Goal: Information Seeking & Learning: Learn about a topic

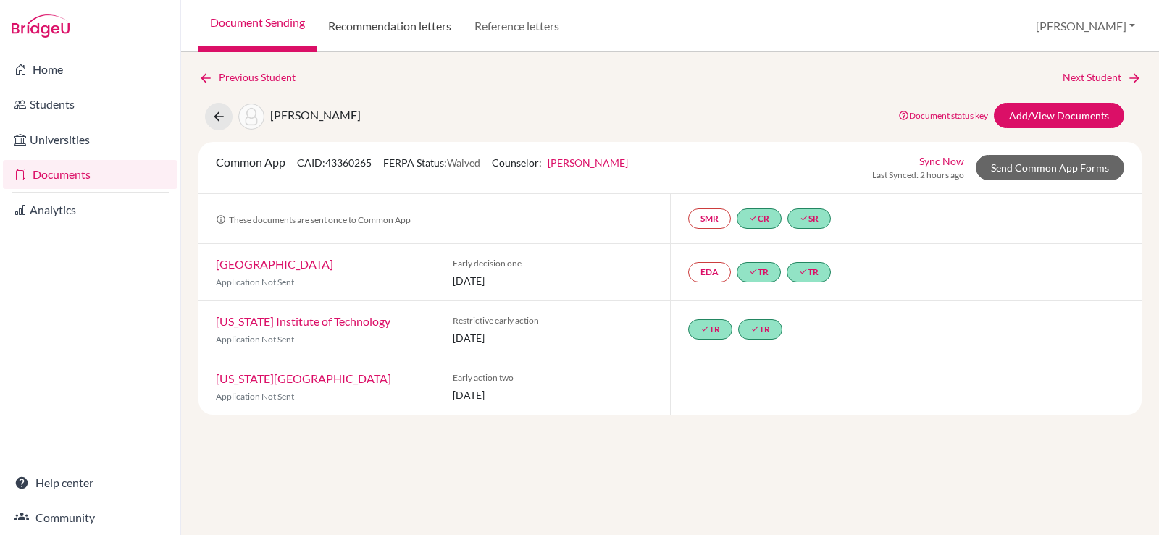
click at [413, 33] on link "Recommendation letters" at bounding box center [389, 26] width 146 height 52
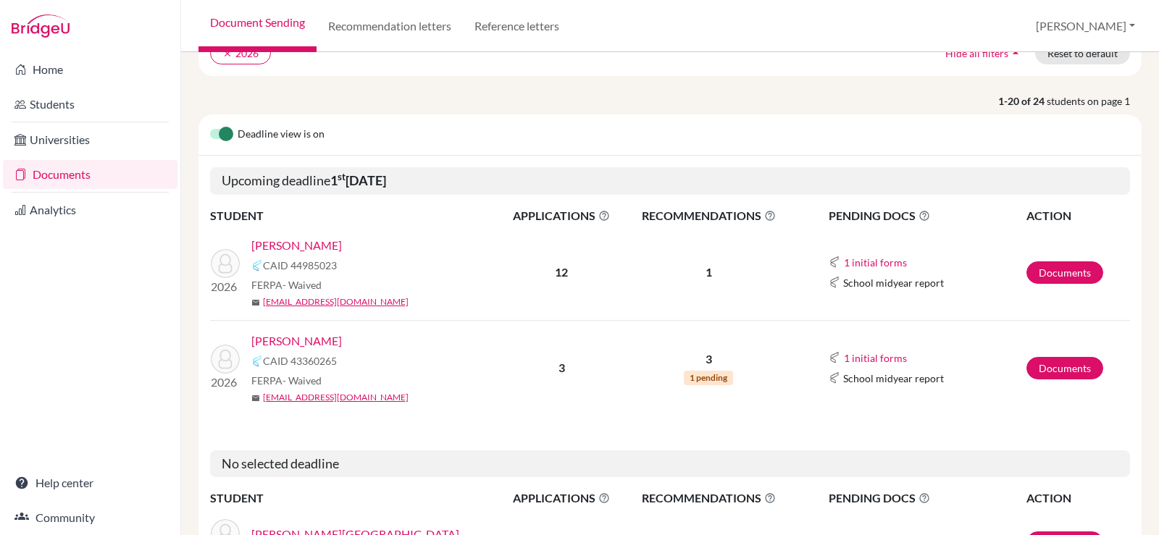
scroll to position [290, 0]
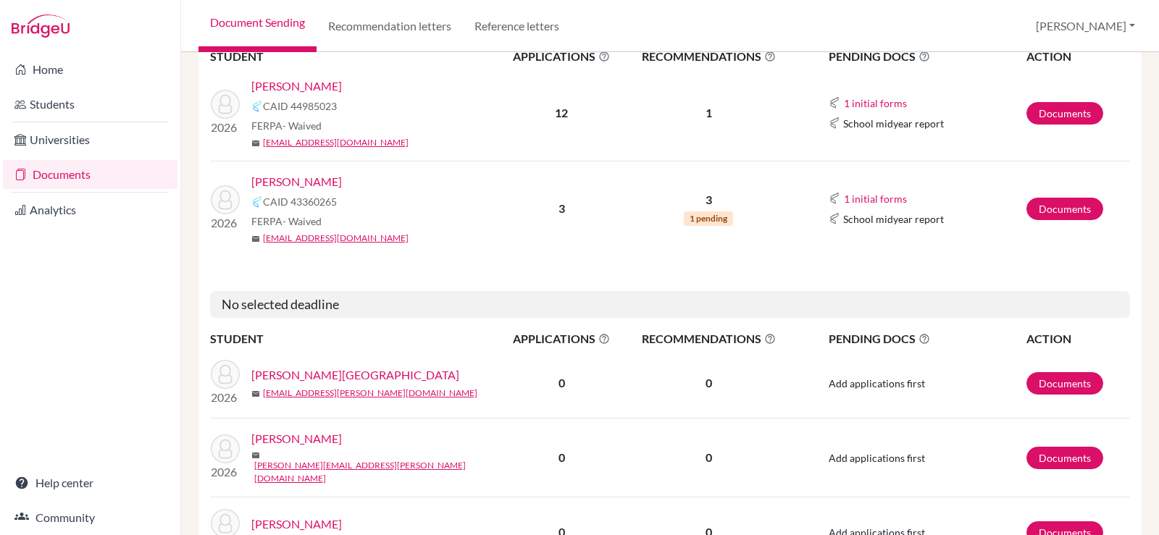
click at [277, 180] on link "[PERSON_NAME]" at bounding box center [296, 181] width 91 height 17
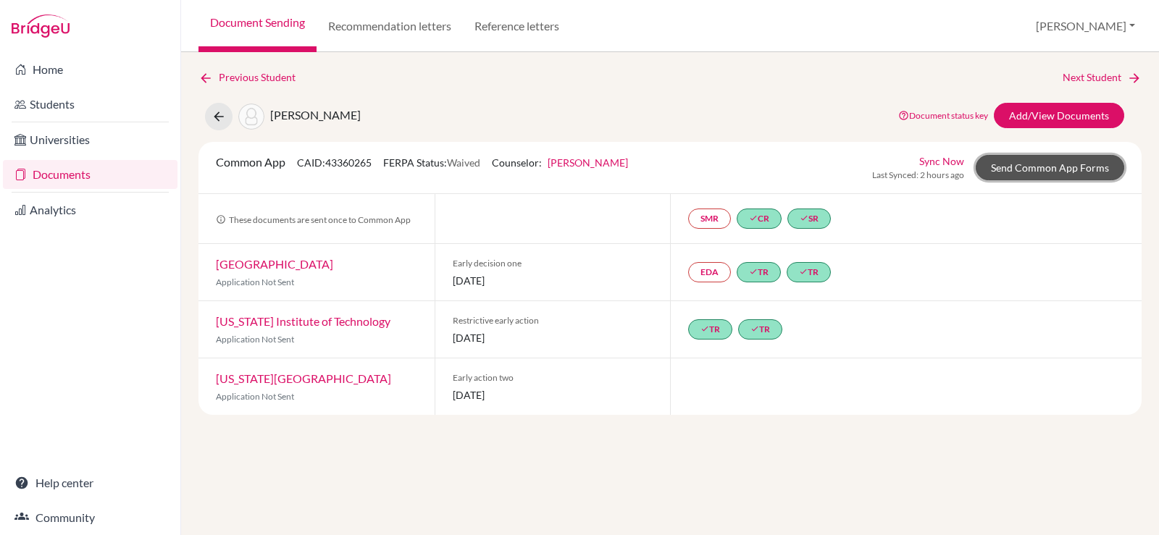
click at [1021, 166] on link "Send Common App Forms" at bounding box center [1049, 167] width 148 height 25
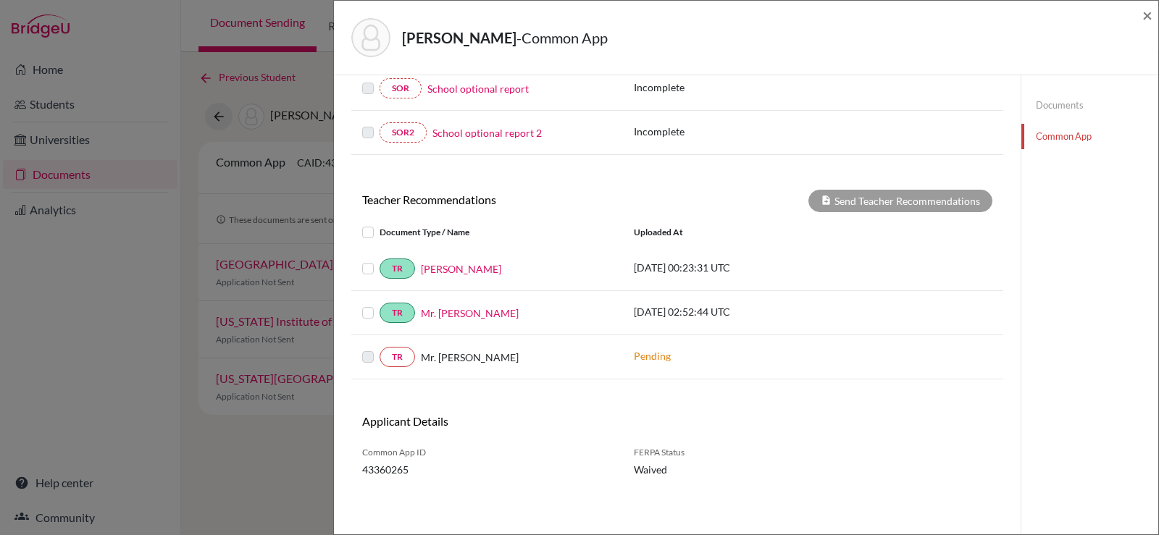
scroll to position [466, 0]
click at [393, 355] on link "TR" at bounding box center [396, 356] width 35 height 20
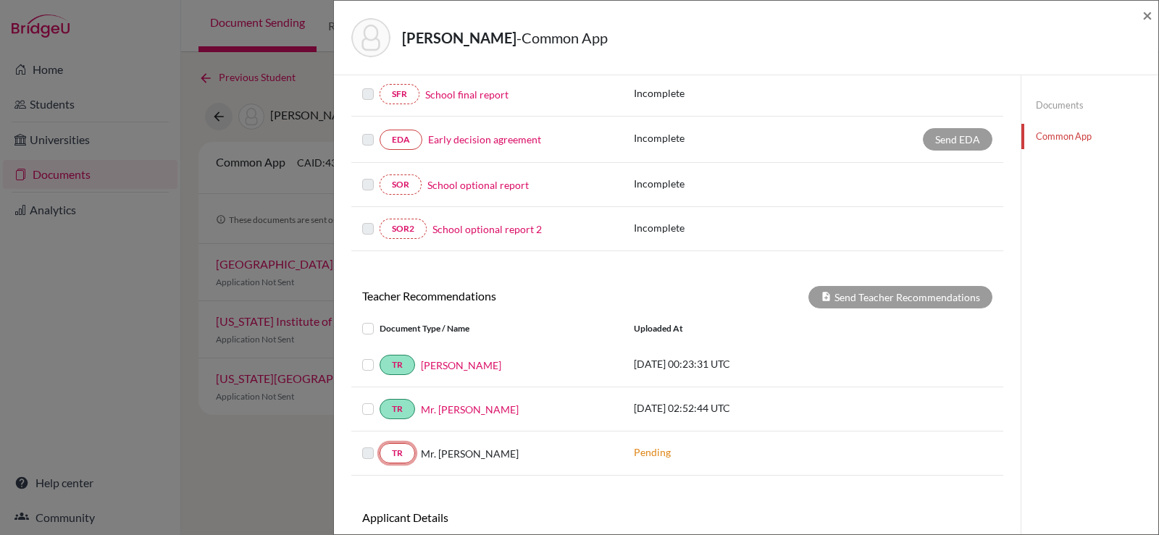
scroll to position [176, 0]
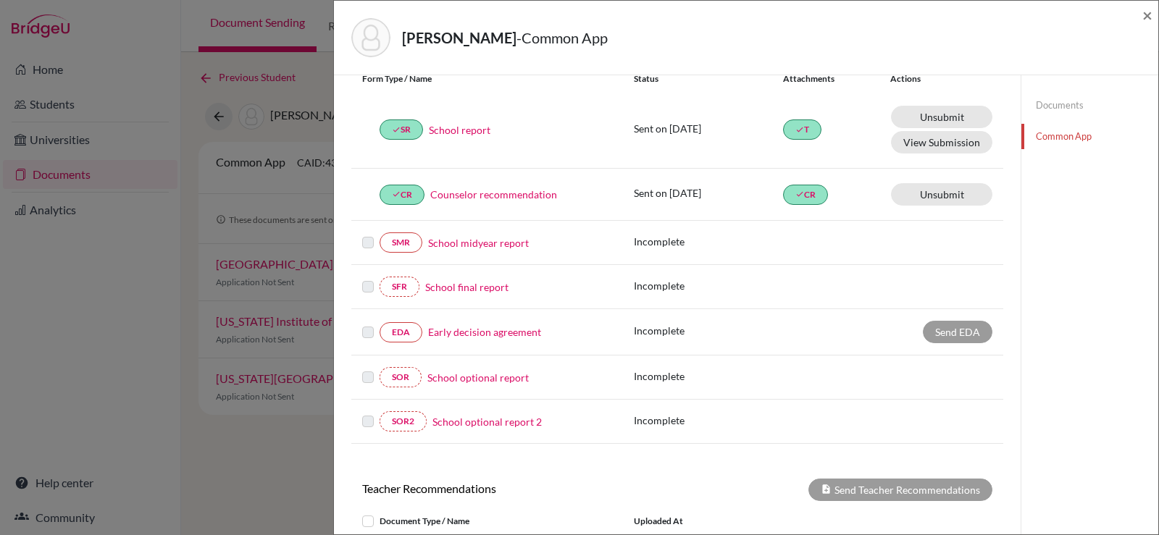
click at [1022, 104] on link "Documents" at bounding box center [1089, 105] width 137 height 25
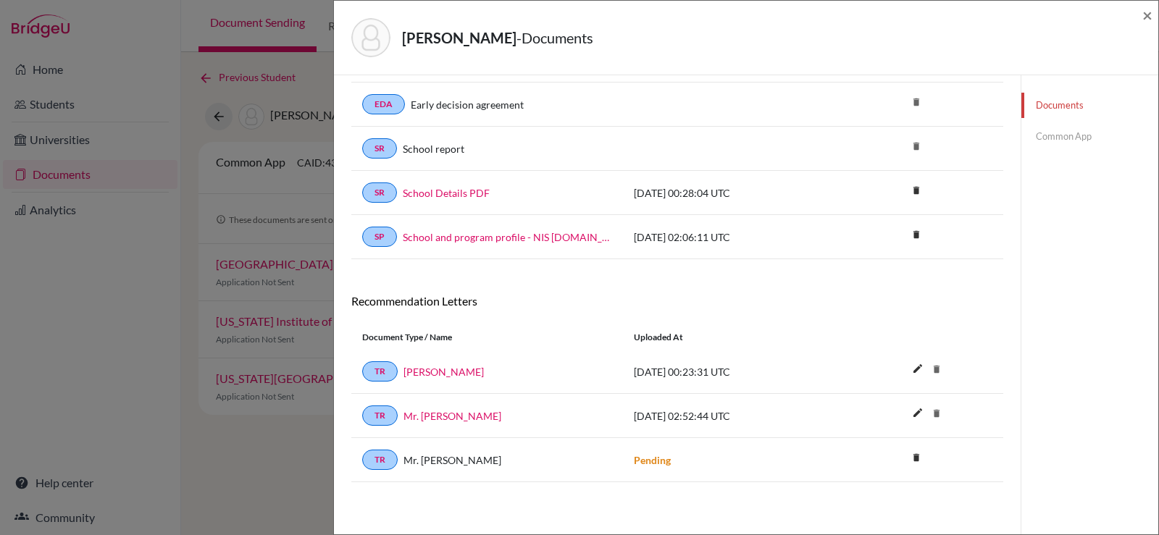
scroll to position [151, 0]
click at [415, 463] on span "Mr. Jeff" at bounding box center [452, 460] width 98 height 15
click at [373, 462] on link "TR" at bounding box center [379, 460] width 35 height 20
click at [426, 460] on span "Mr. [PERSON_NAME]" at bounding box center [452, 460] width 98 height 15
click at [380, 459] on link "TR" at bounding box center [379, 460] width 35 height 20
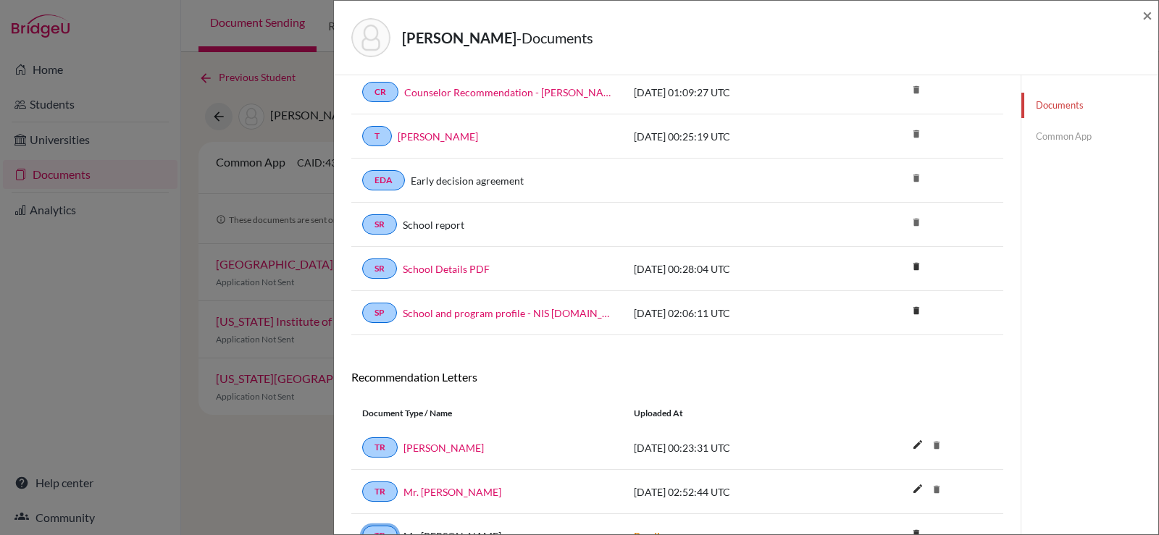
scroll to position [0, 0]
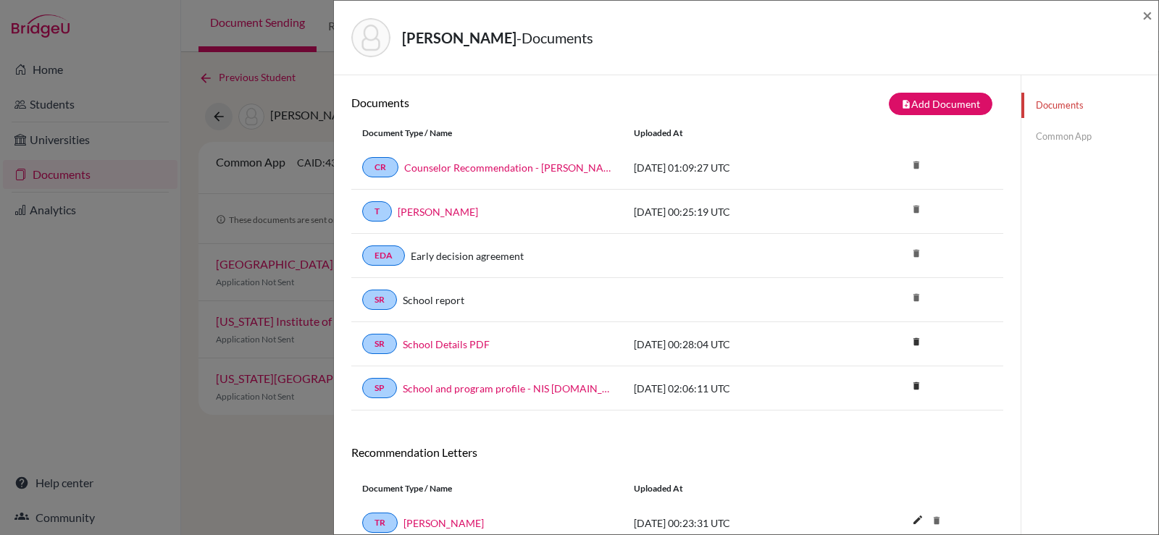
click at [1080, 135] on link "Common App" at bounding box center [1089, 136] width 137 height 25
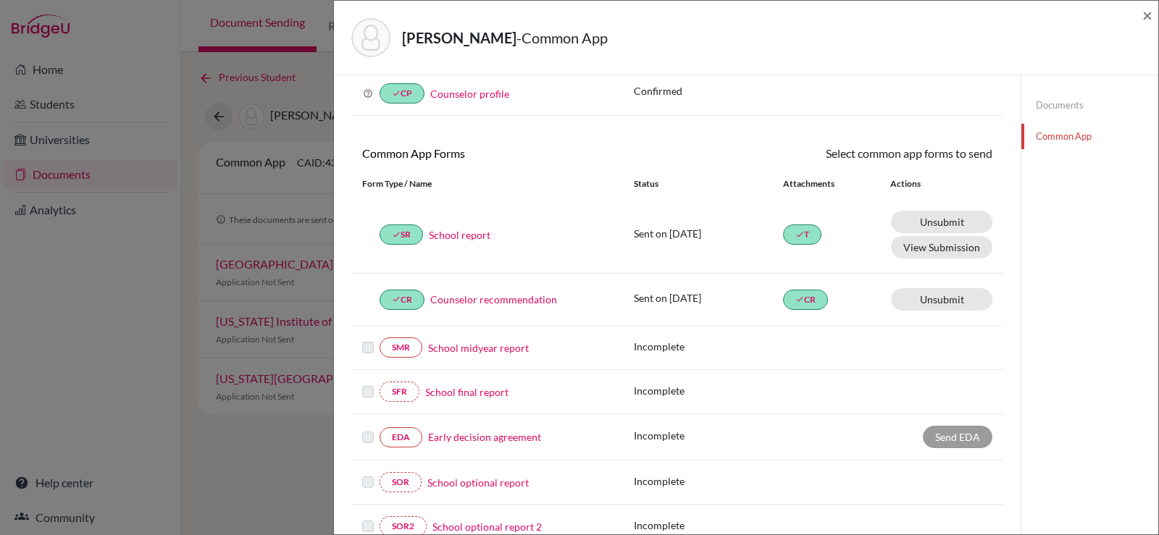
scroll to position [434, 0]
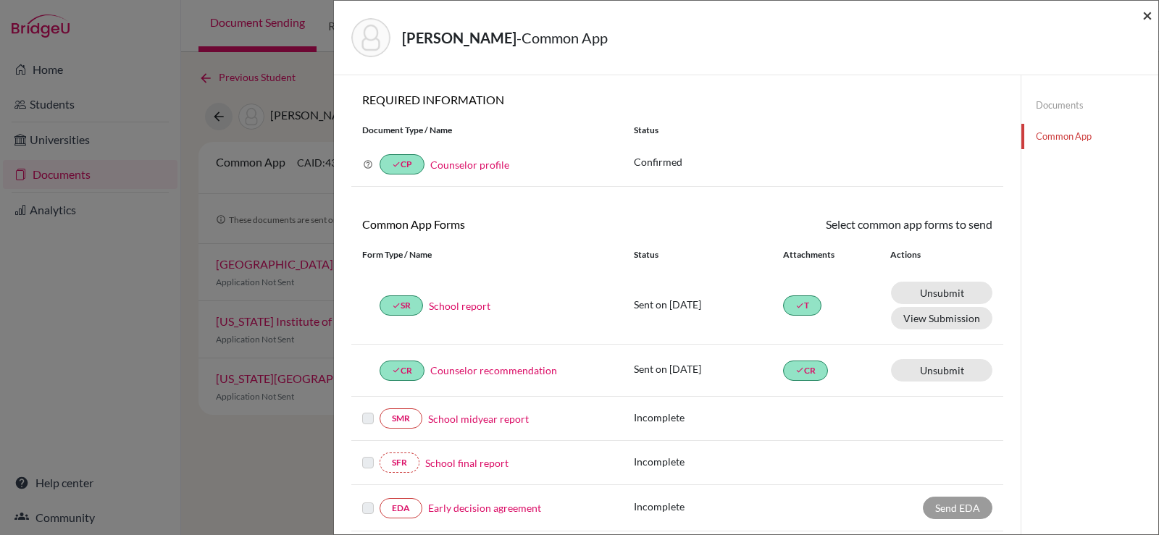
click at [1142, 17] on span "×" at bounding box center [1147, 14] width 10 height 21
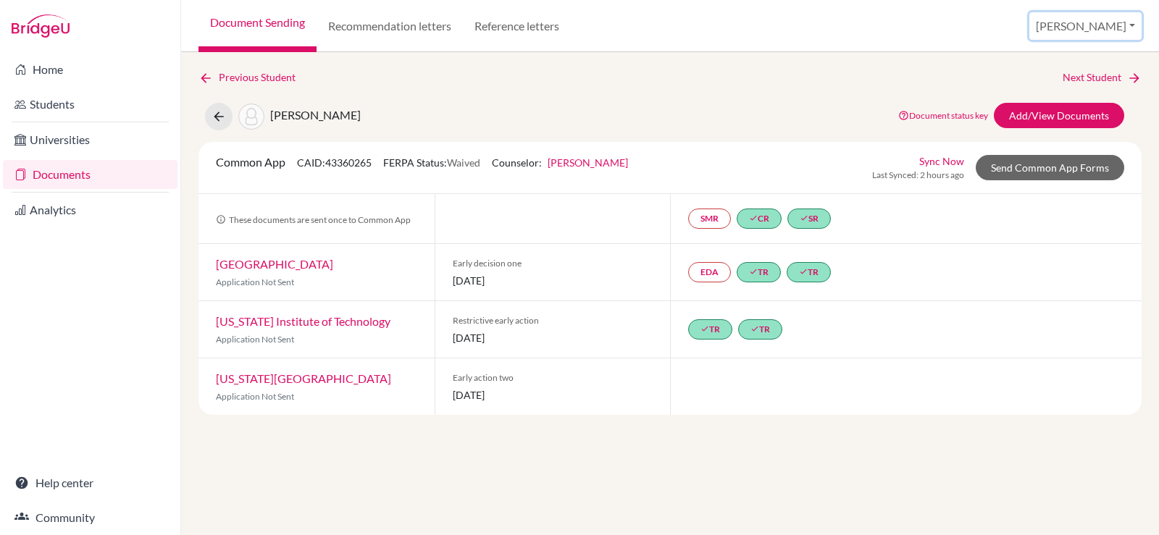
click at [1112, 27] on button "[PERSON_NAME]" at bounding box center [1085, 26] width 112 height 28
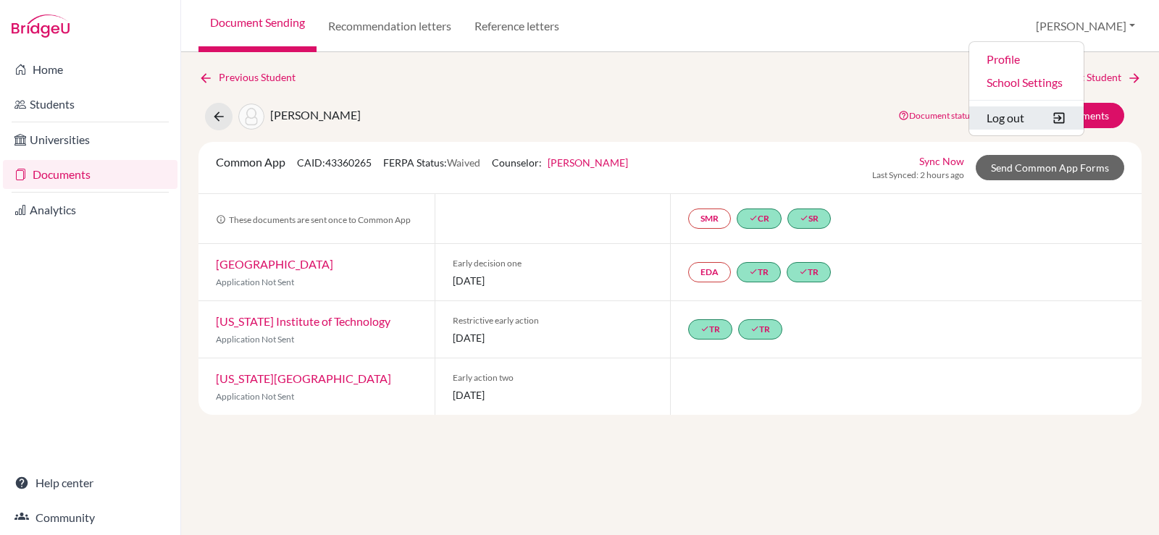
click at [1062, 121] on button "Log out" at bounding box center [1026, 117] width 114 height 23
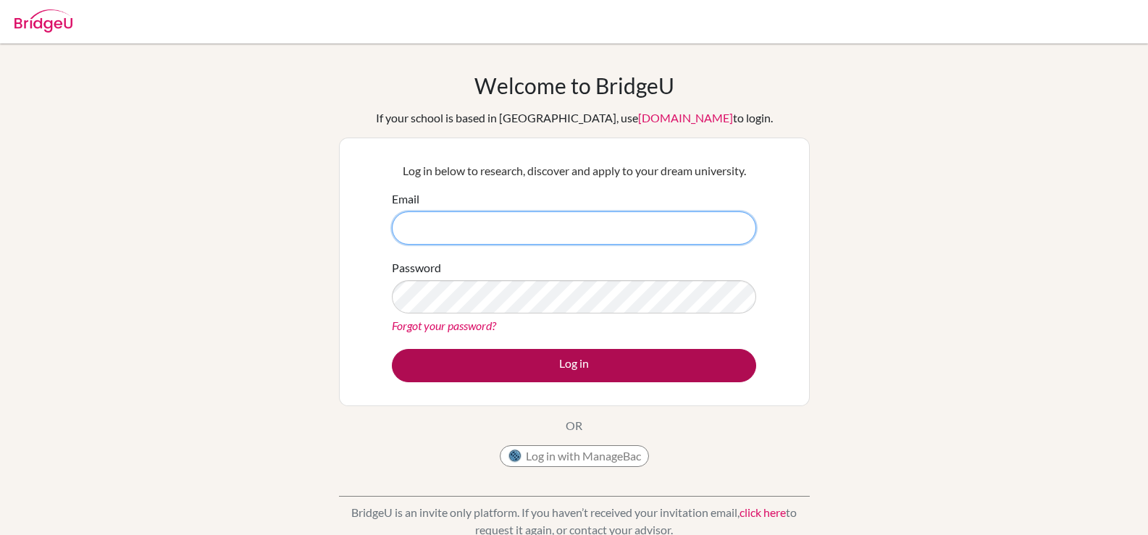
type input "[PERSON_NAME][EMAIL_ADDRESS][DOMAIN_NAME]"
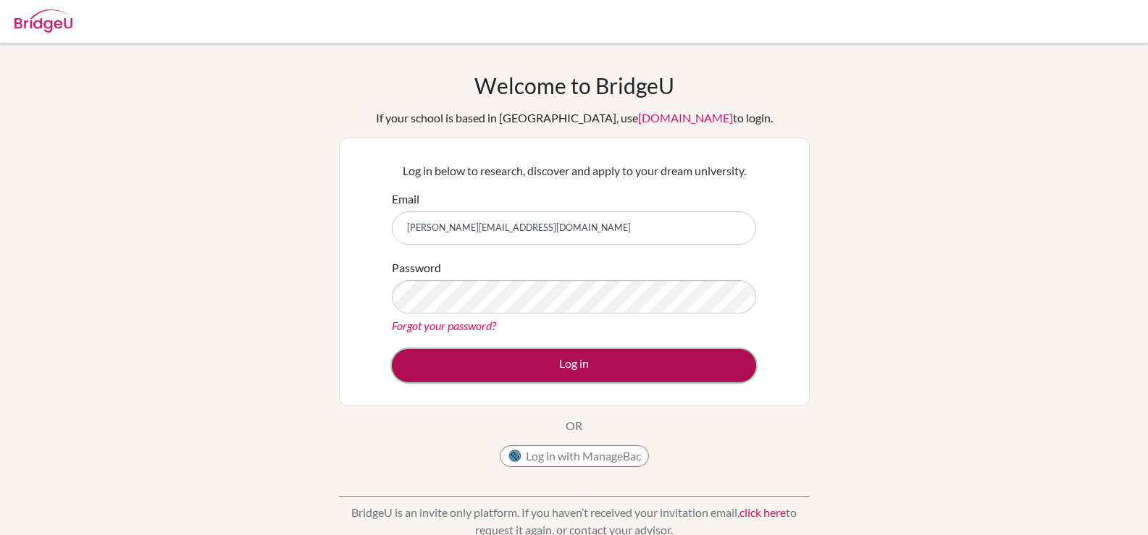
click at [488, 376] on button "Log in" at bounding box center [574, 365] width 364 height 33
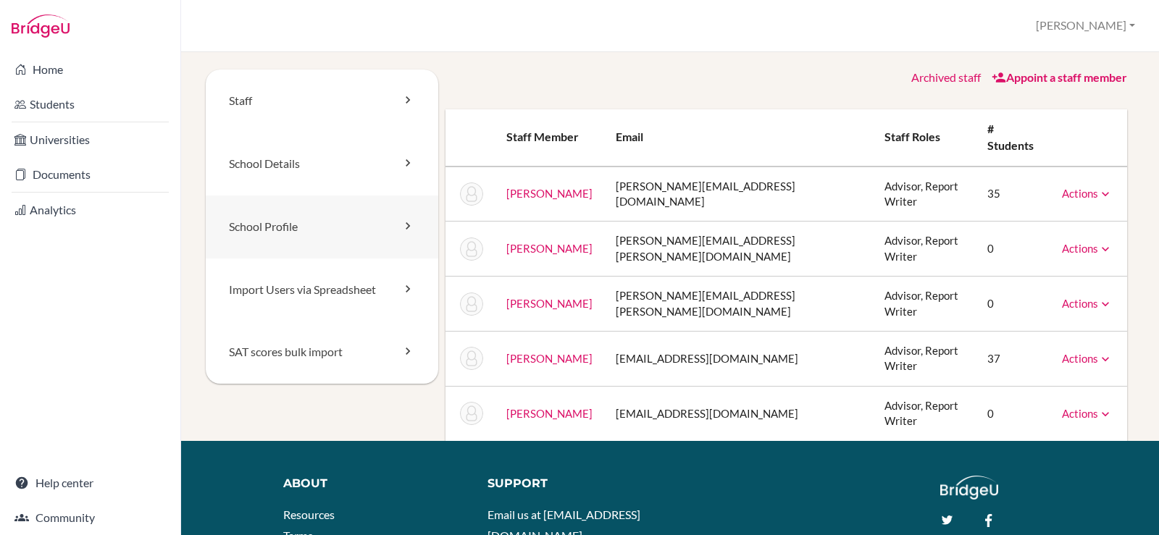
click at [322, 222] on link "School Profile" at bounding box center [322, 227] width 232 height 63
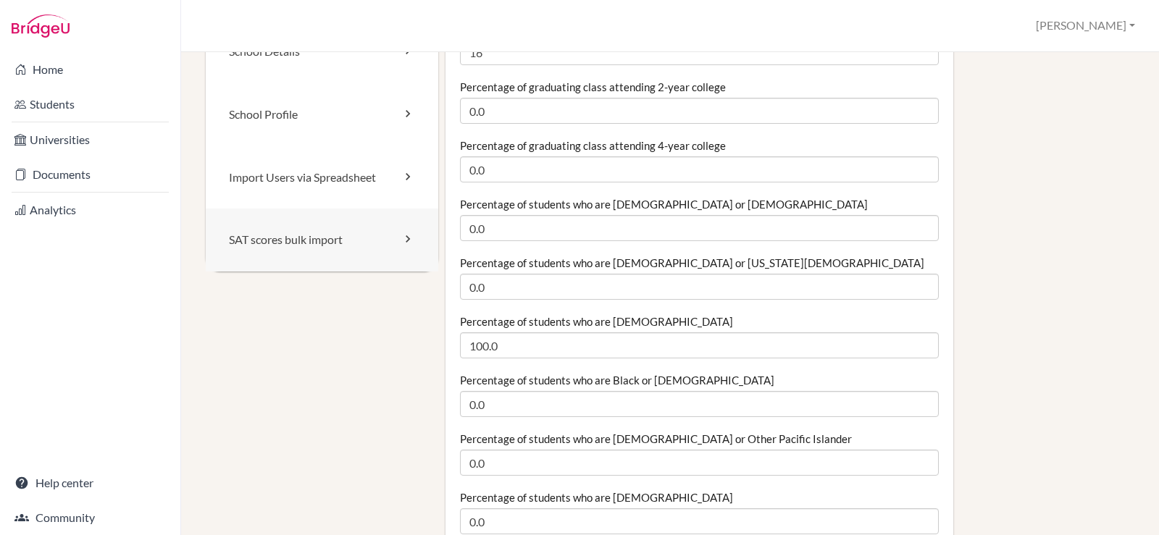
scroll to position [145, 0]
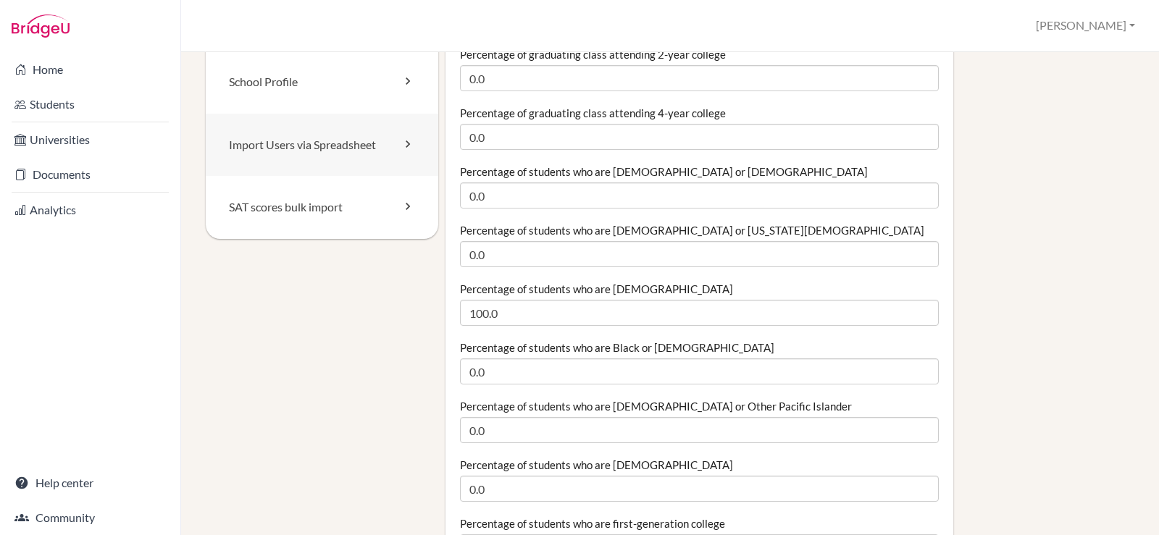
click at [338, 144] on link "Import Users via Spreadsheet" at bounding box center [322, 145] width 232 height 63
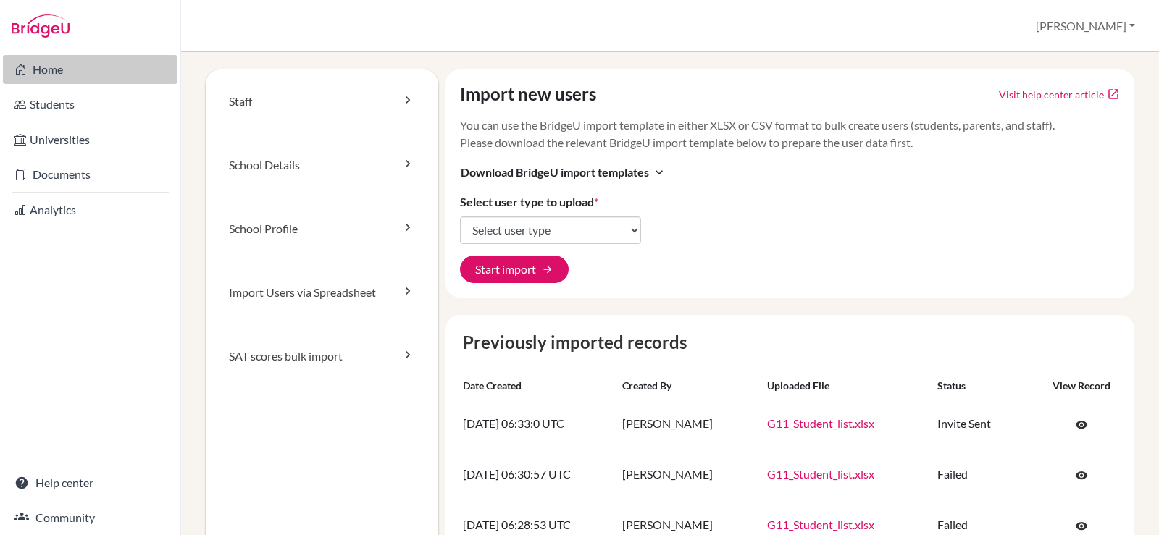
click at [46, 61] on link "Home" at bounding box center [90, 69] width 175 height 29
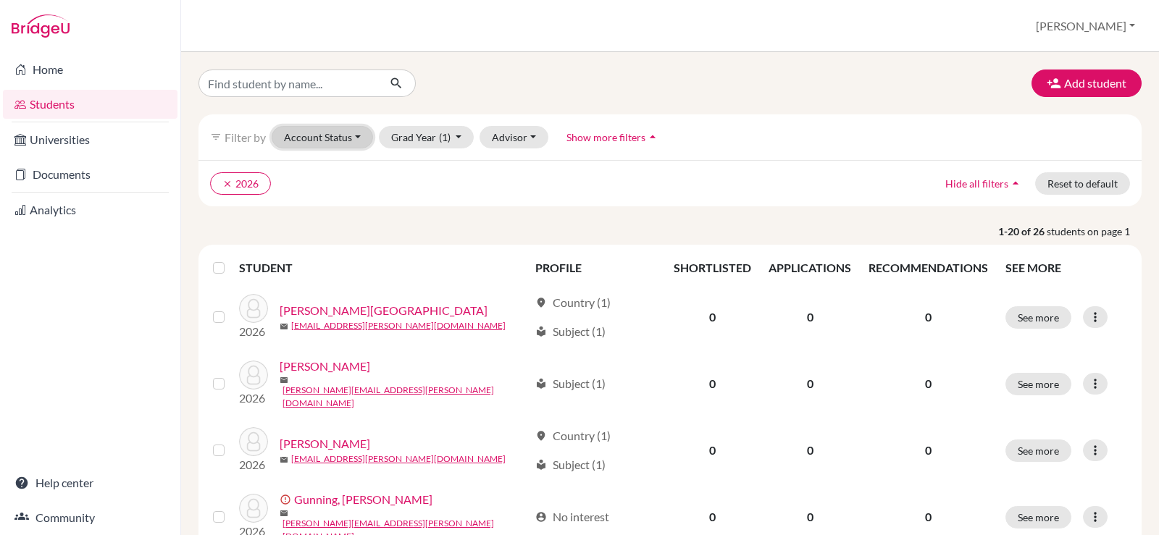
click at [335, 135] on button "Account Status" at bounding box center [322, 137] width 101 height 22
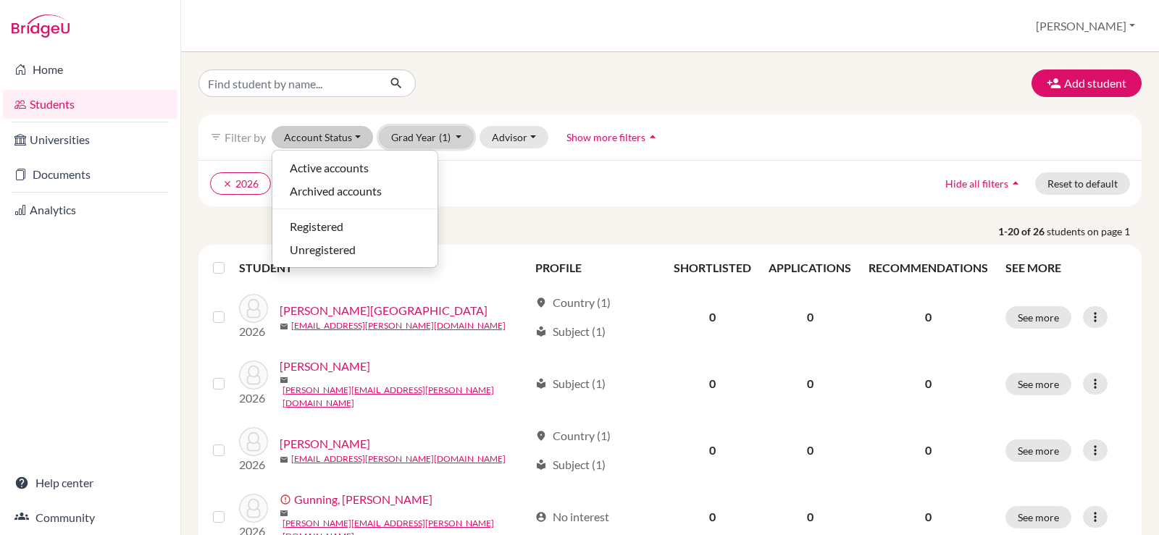
click at [440, 135] on span "(1)" at bounding box center [445, 137] width 12 height 12
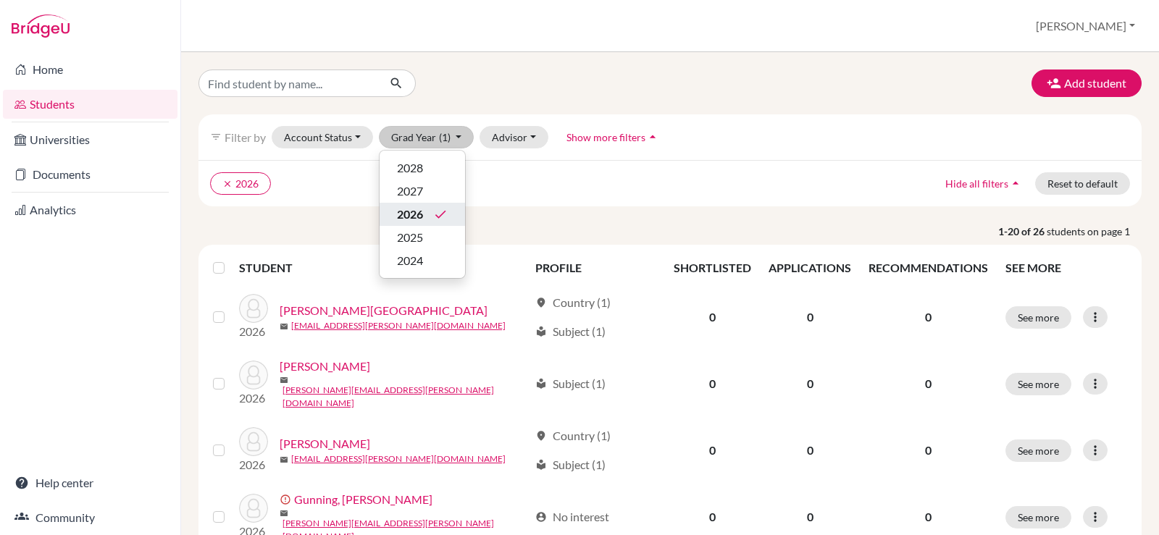
click at [411, 219] on span "2026" at bounding box center [410, 214] width 26 height 17
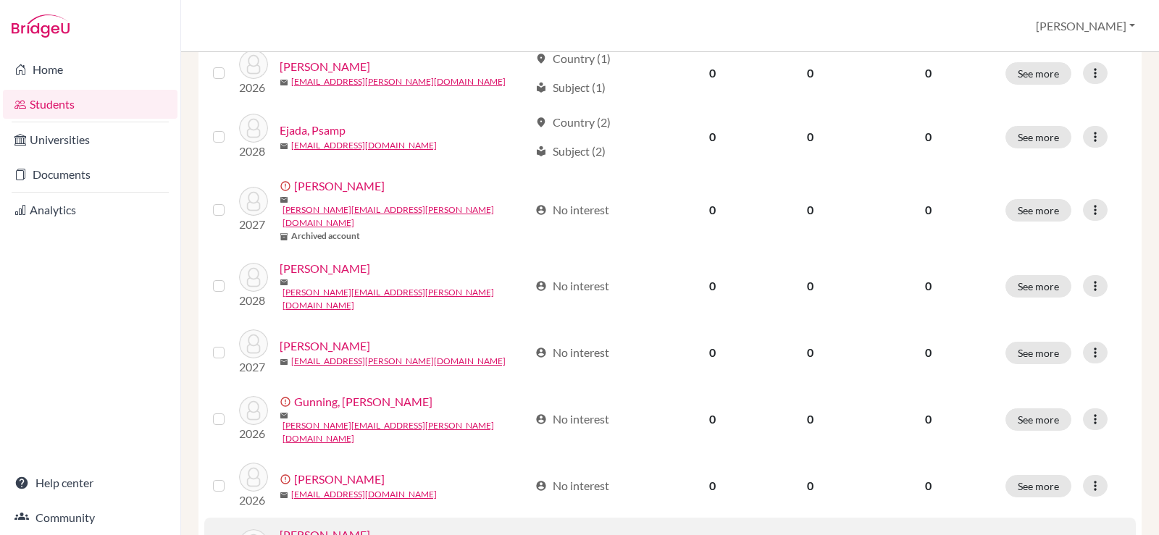
scroll to position [1075, 0]
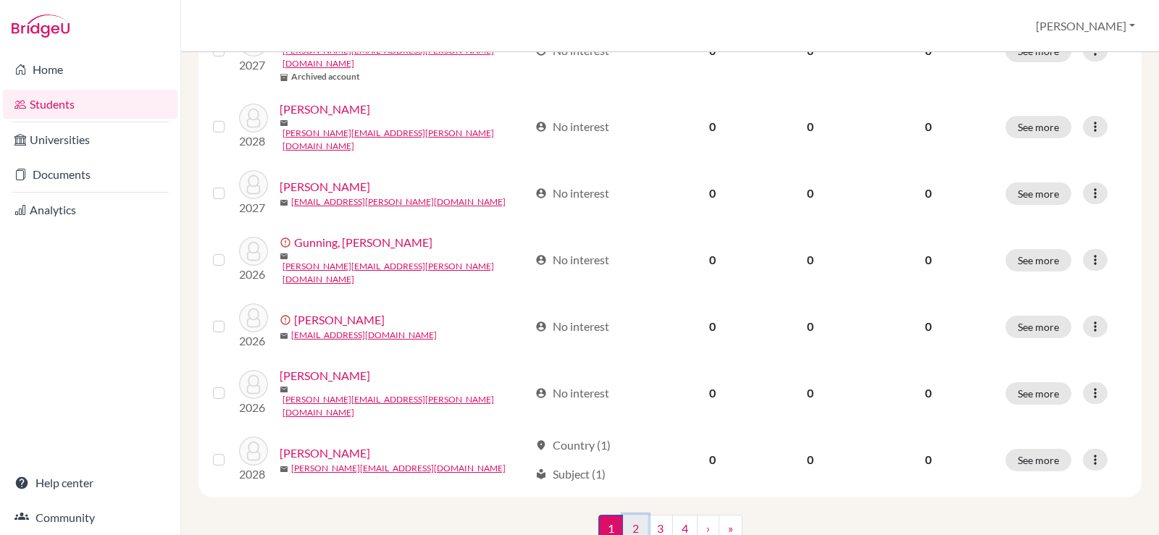
click at [629, 515] on link "2" at bounding box center [635, 529] width 25 height 28
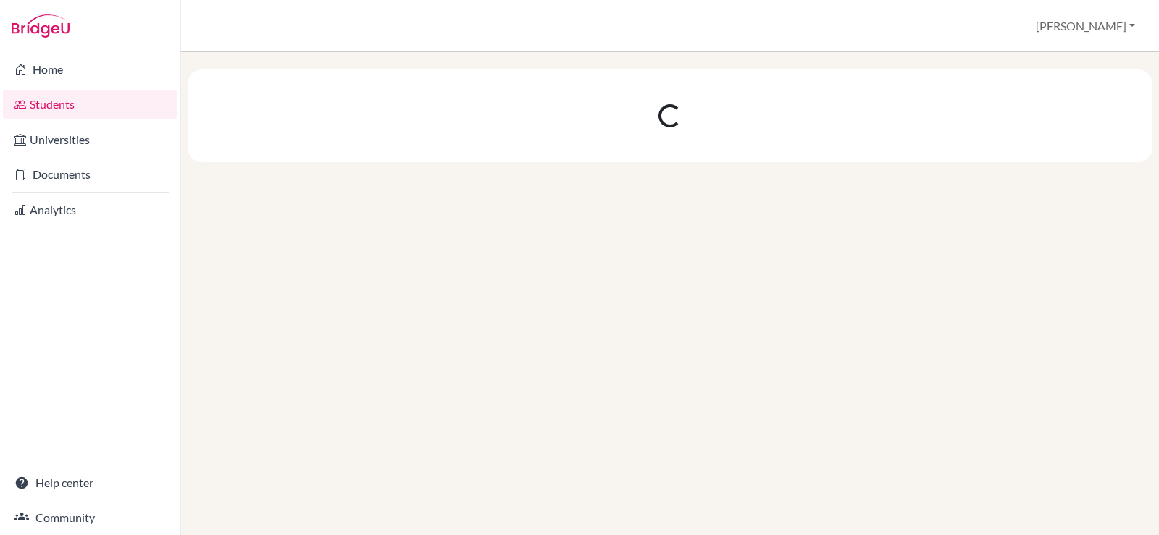
scroll to position [0, 0]
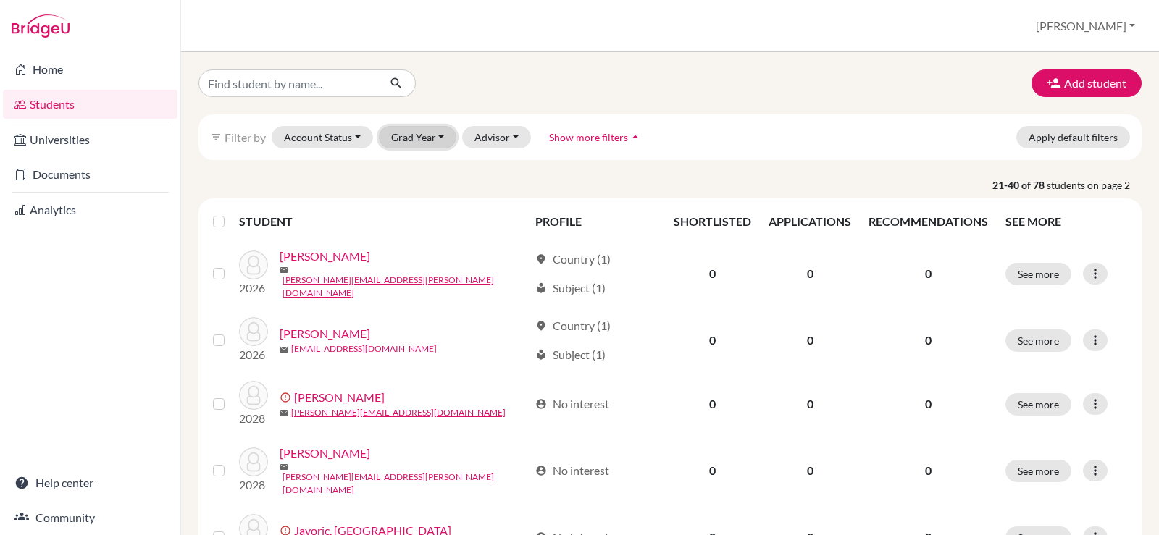
click at [432, 138] on button "Grad Year" at bounding box center [418, 137] width 78 height 22
click at [412, 202] on button "2027" at bounding box center [421, 191] width 85 height 23
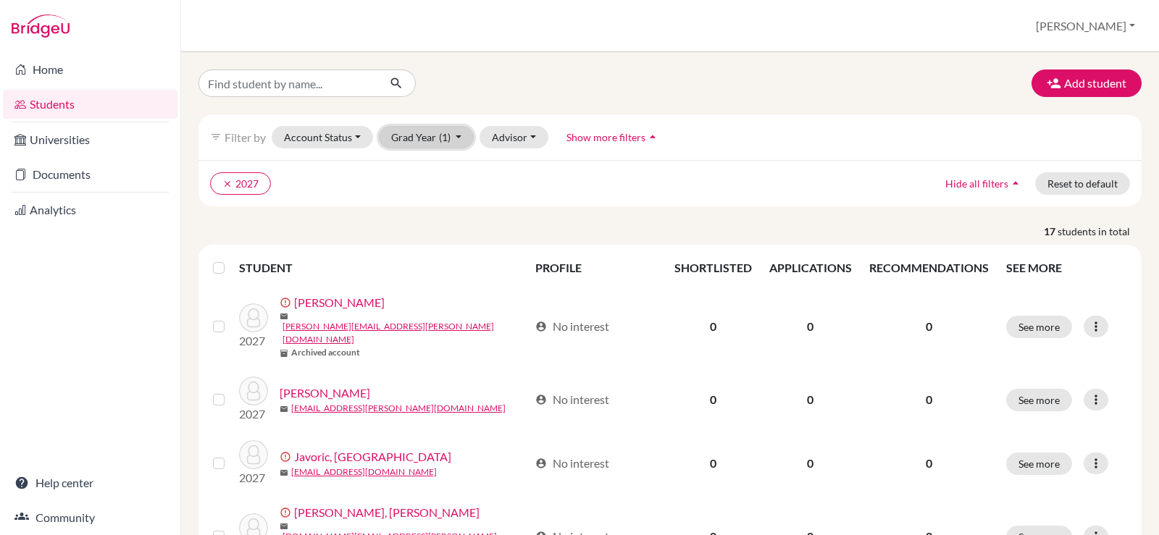
click at [419, 140] on button "Grad Year (1)" at bounding box center [427, 137] width 96 height 22
click at [418, 214] on span "2026" at bounding box center [410, 214] width 26 height 17
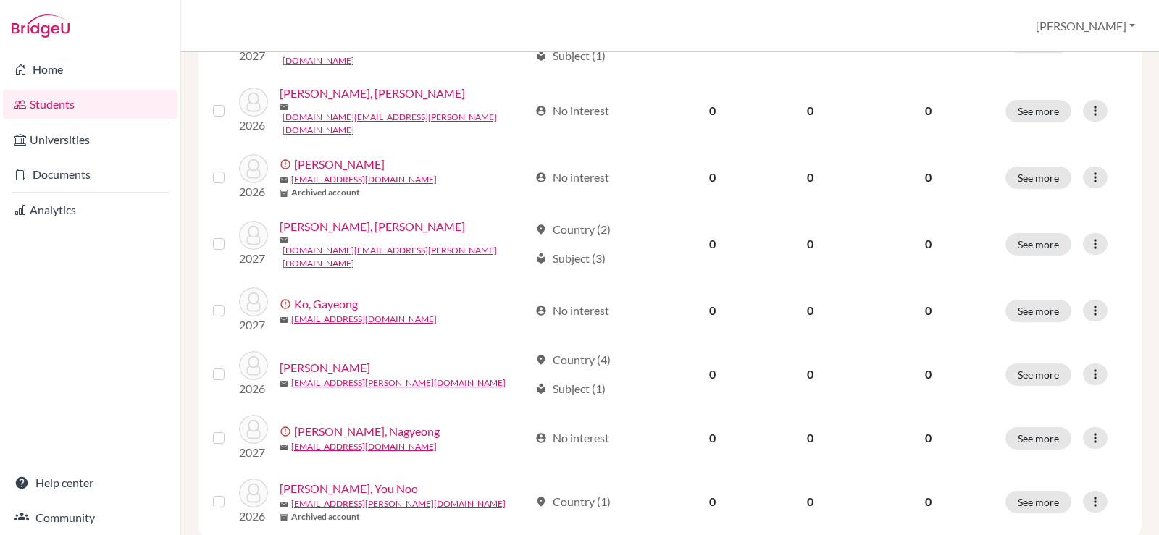
scroll to position [1122, 0]
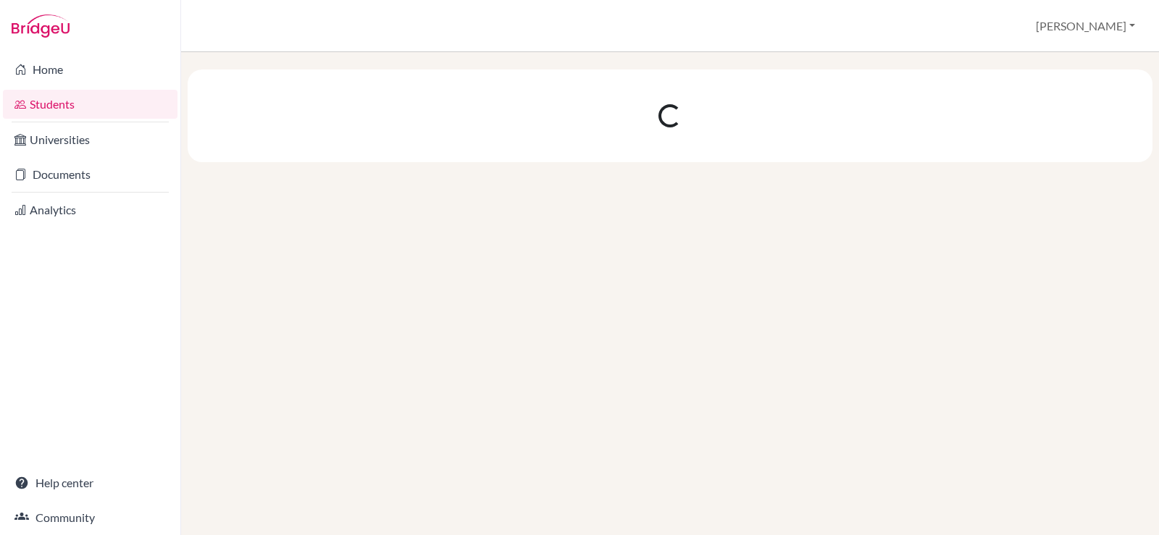
scroll to position [0, 0]
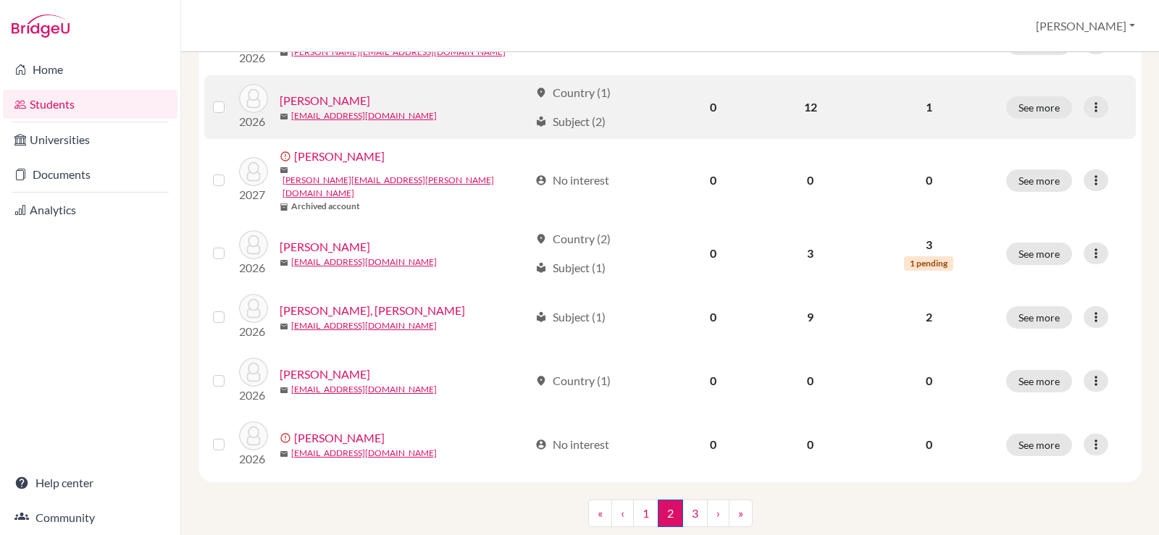
scroll to position [1122, 0]
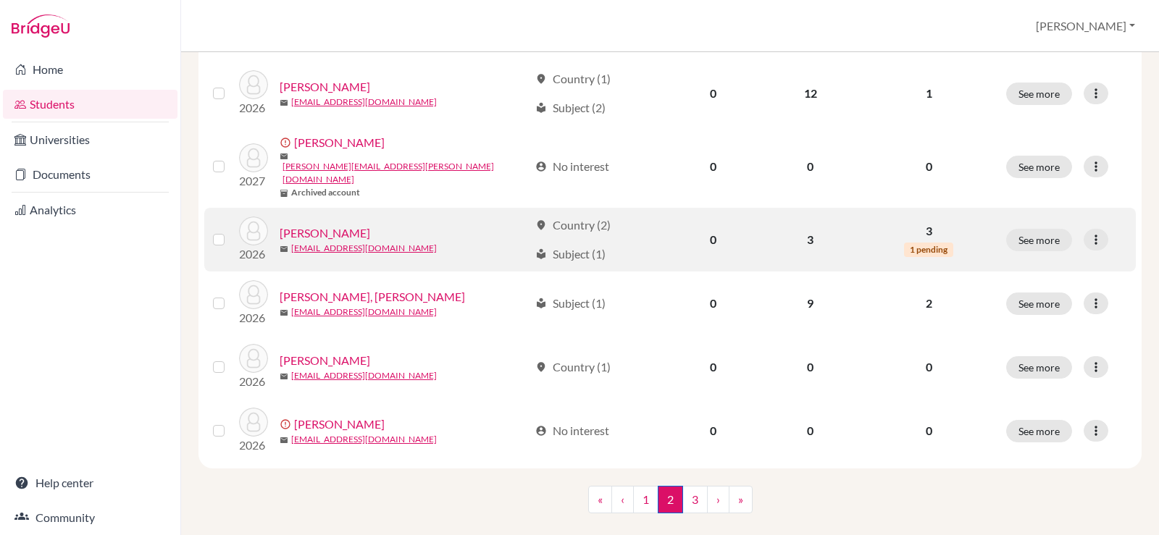
click at [315, 224] on link "[PERSON_NAME]" at bounding box center [325, 232] width 91 height 17
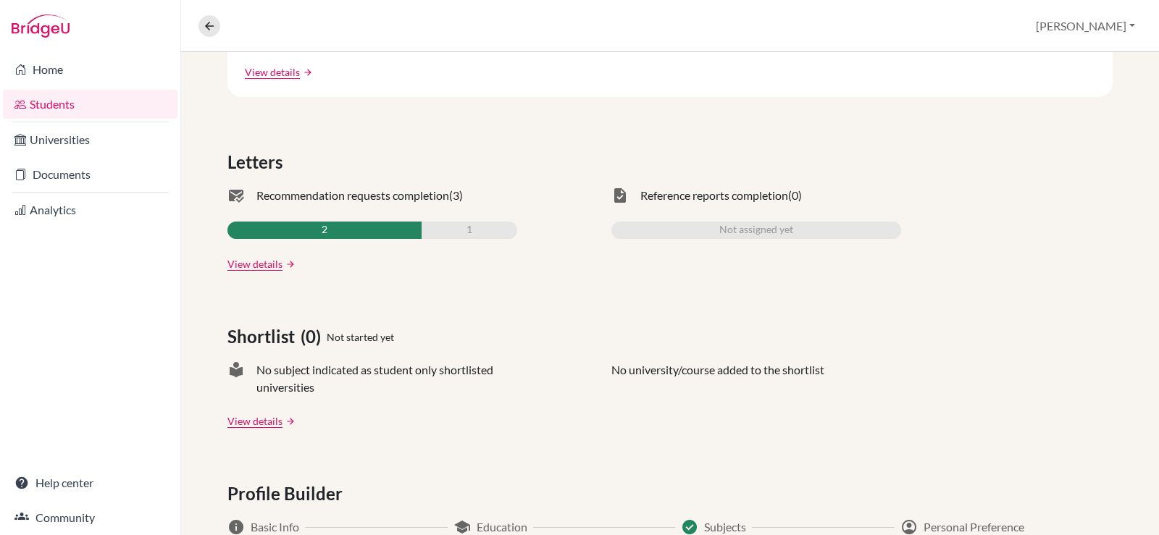
scroll to position [434, 0]
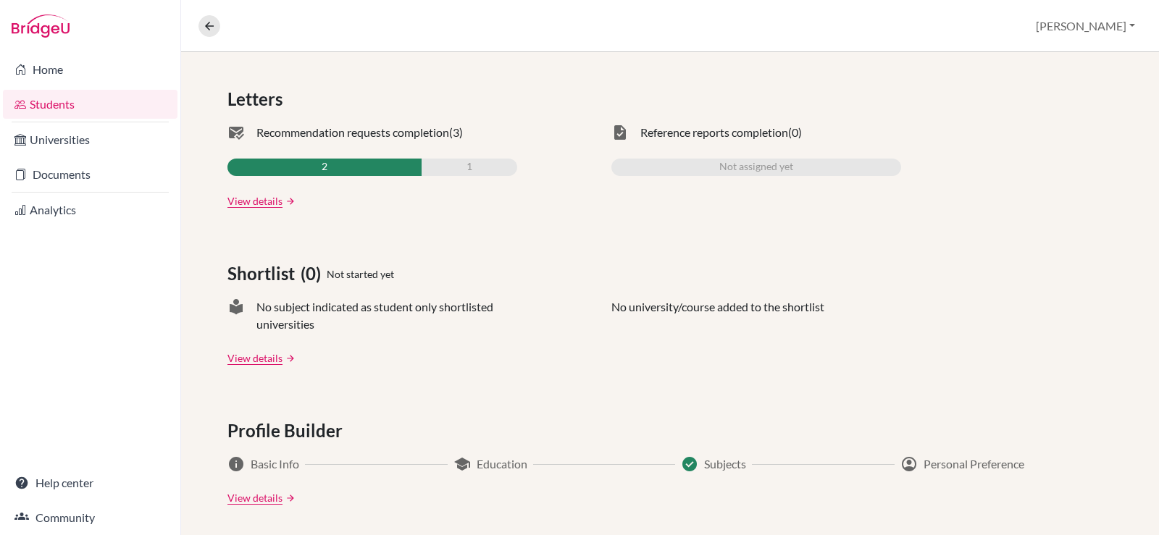
click at [406, 169] on div "2" at bounding box center [324, 167] width 194 height 17
click at [283, 201] on link "arrow_forward" at bounding box center [288, 201] width 13 height 10
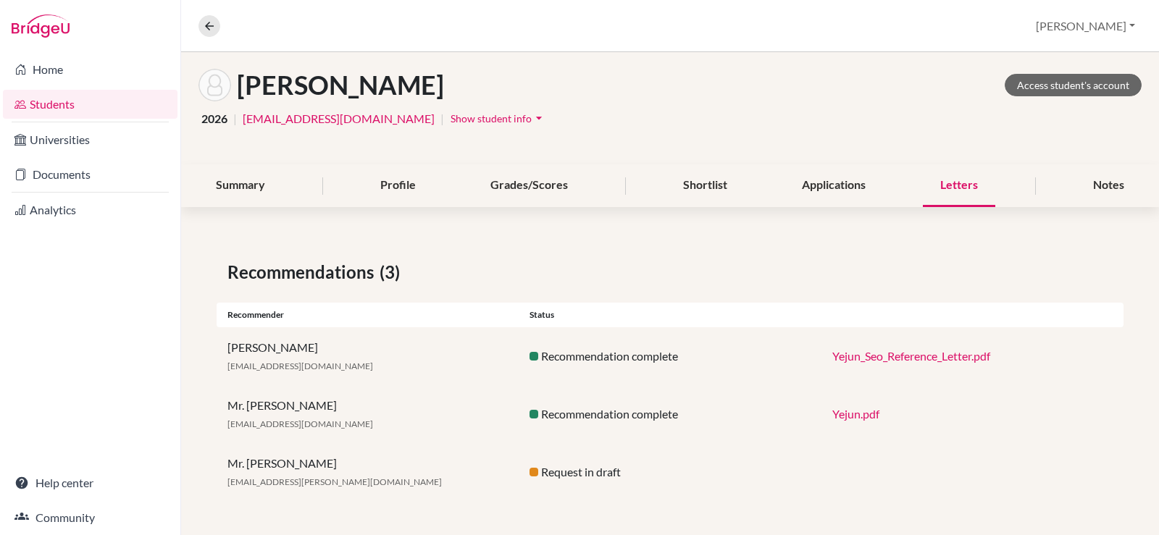
scroll to position [64, 0]
click at [96, 479] on link "Help center" at bounding box center [90, 483] width 175 height 29
